Goal: Navigation & Orientation: Find specific page/section

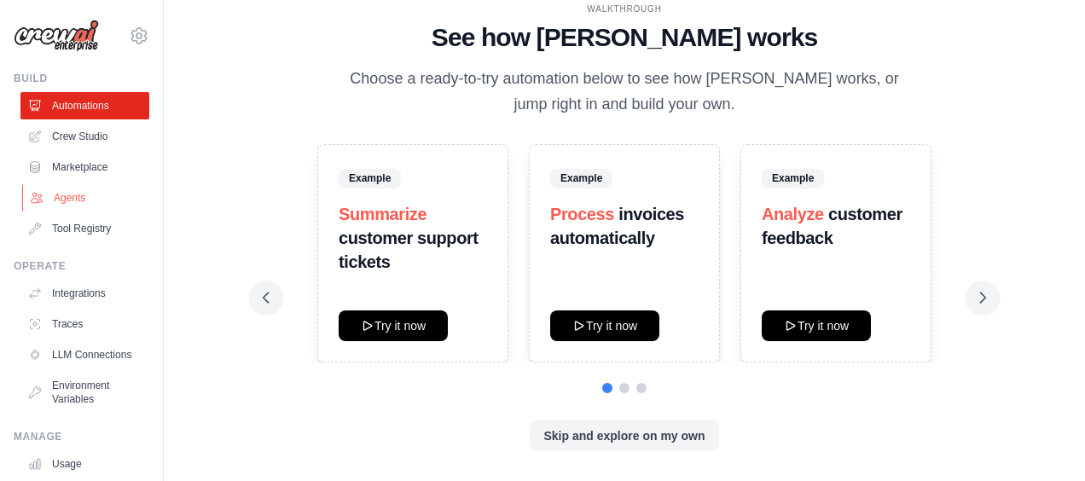
click at [74, 198] on link "Agents" at bounding box center [86, 197] width 129 height 27
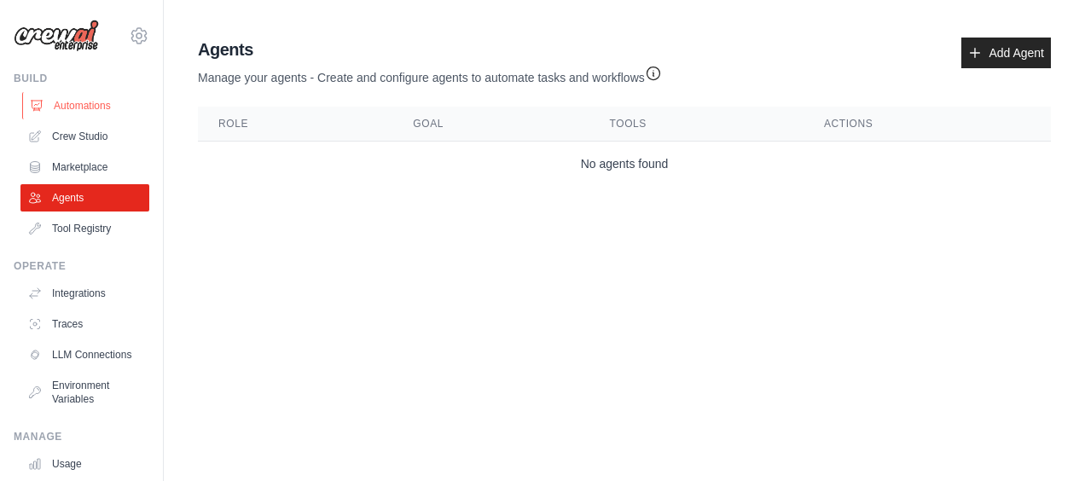
click at [88, 107] on link "Automations" at bounding box center [86, 105] width 129 height 27
